Goal: Check status: Check status

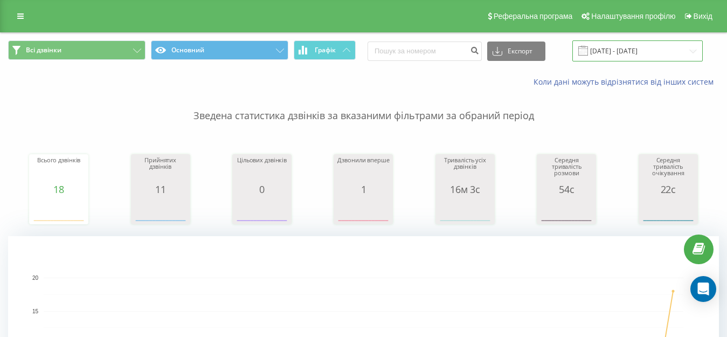
click at [622, 49] on input "07.07.2025 - 07.08.2025" at bounding box center [638, 50] width 130 height 21
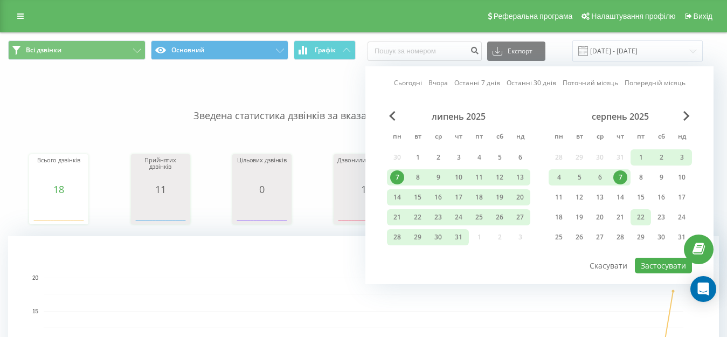
click at [645, 217] on div "22" at bounding box center [641, 217] width 14 height 14
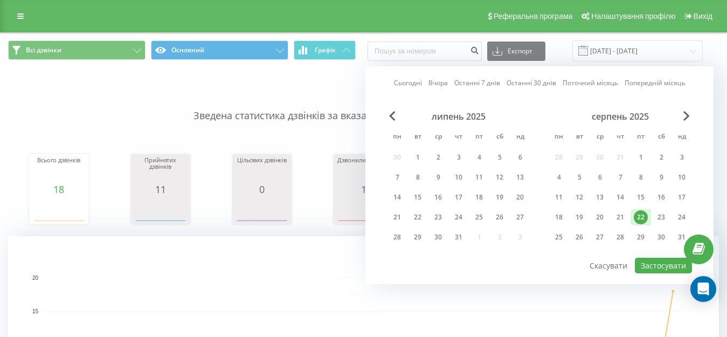
click at [645, 217] on div "22" at bounding box center [641, 217] width 14 height 14
click at [654, 263] on button "Застосувати" at bounding box center [663, 266] width 57 height 16
type input "[DATE] - [DATE]"
